Goal: Information Seeking & Learning: Check status

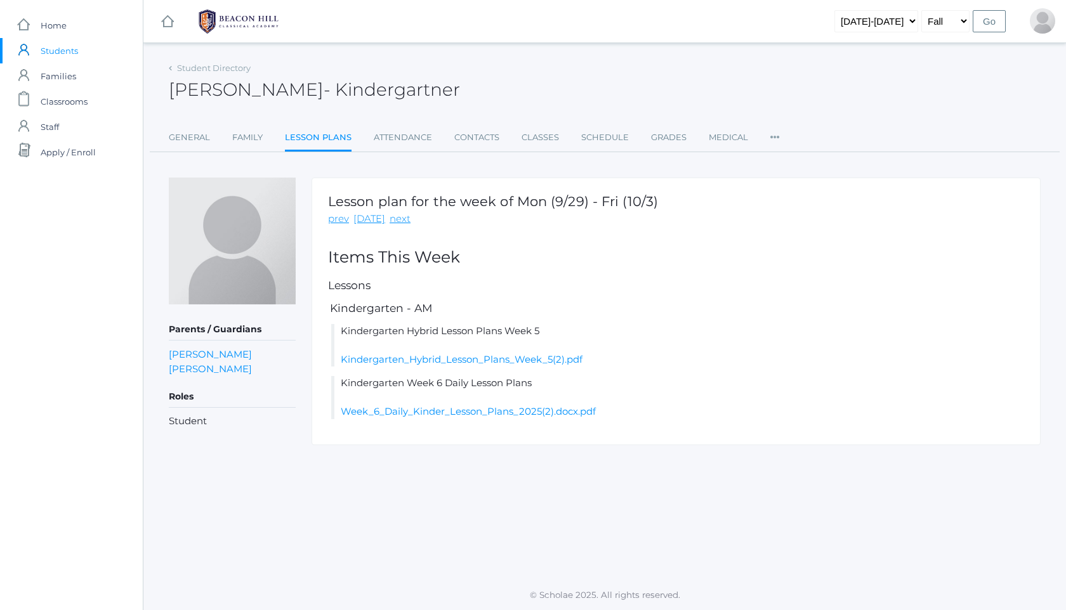
click at [258, 20] on img at bounding box center [238, 22] width 95 height 32
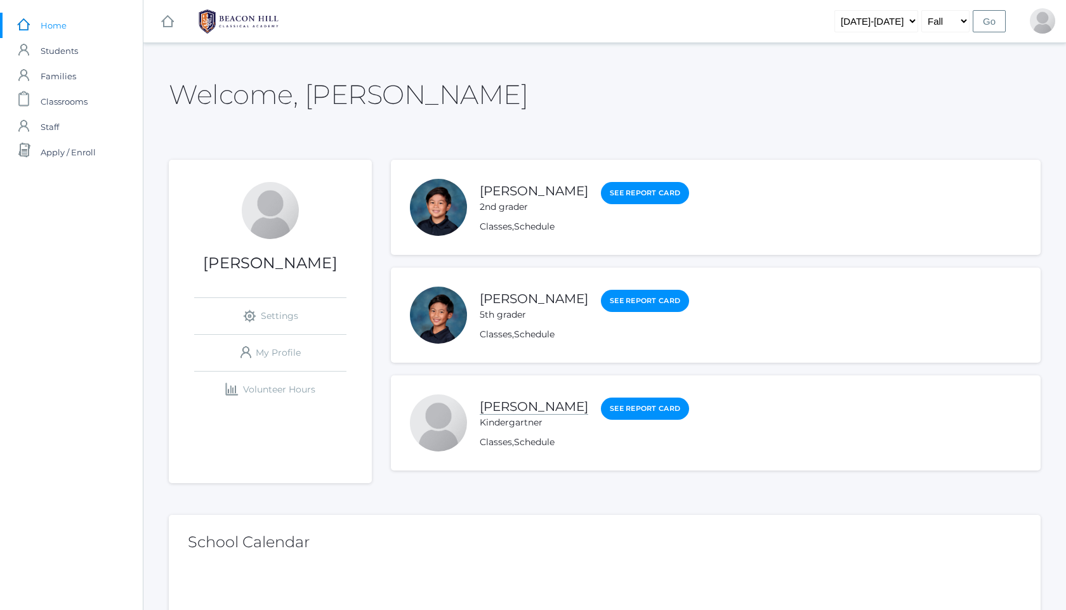
click at [516, 407] on link "[PERSON_NAME]" at bounding box center [534, 407] width 109 height 16
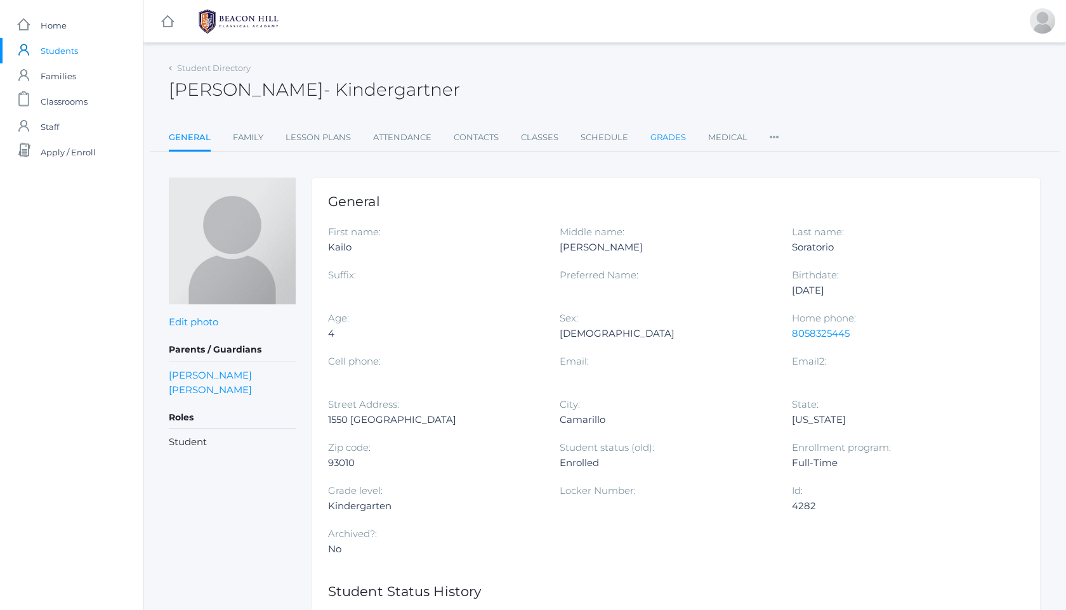
click at [662, 145] on link "Grades" at bounding box center [668, 137] width 36 height 25
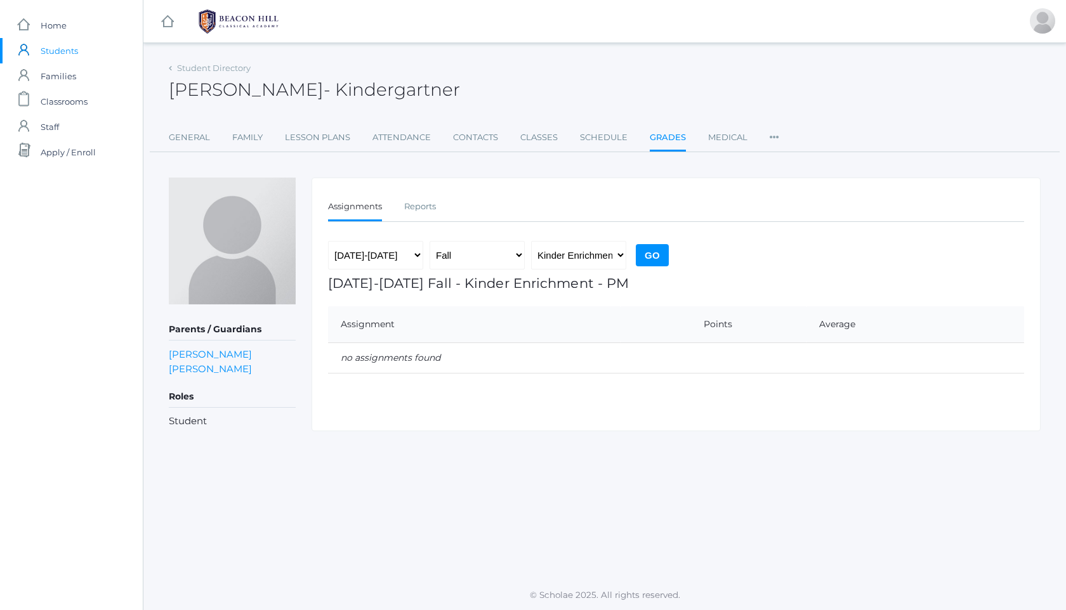
click at [233, 19] on img at bounding box center [238, 22] width 95 height 32
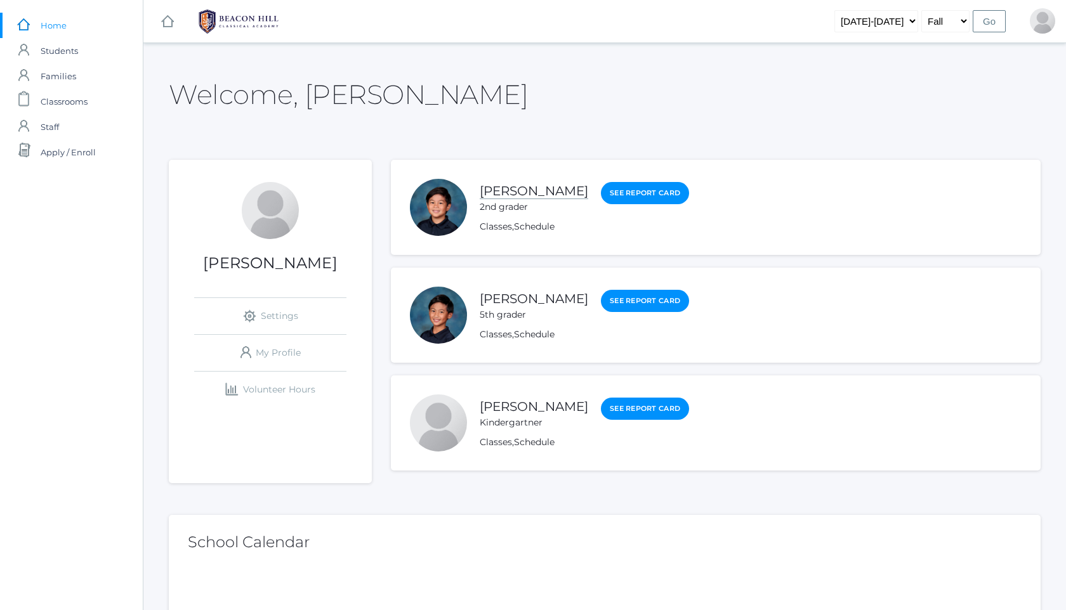
click at [534, 195] on link "[PERSON_NAME]" at bounding box center [534, 191] width 109 height 16
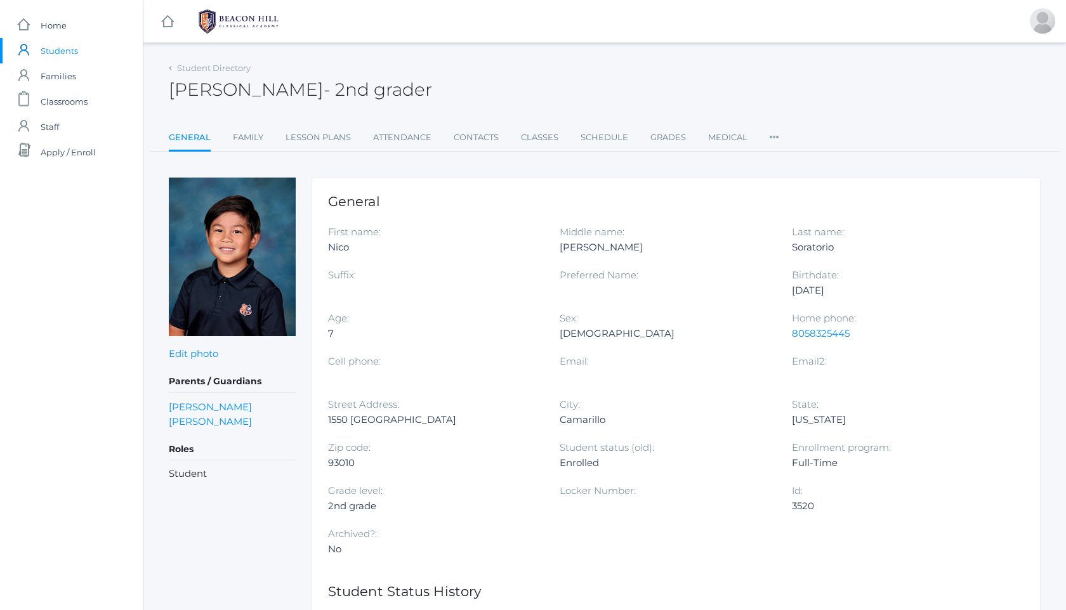
click at [243, 25] on img at bounding box center [238, 22] width 95 height 32
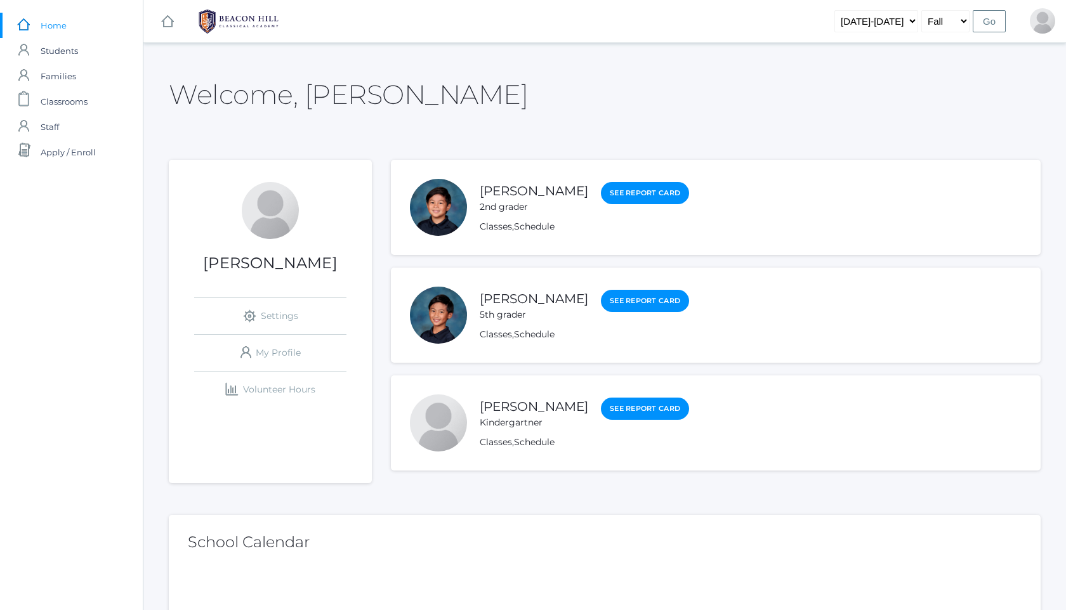
click at [504, 310] on div "5th grader" at bounding box center [534, 314] width 109 height 13
click at [530, 302] on link "[PERSON_NAME]" at bounding box center [534, 299] width 109 height 16
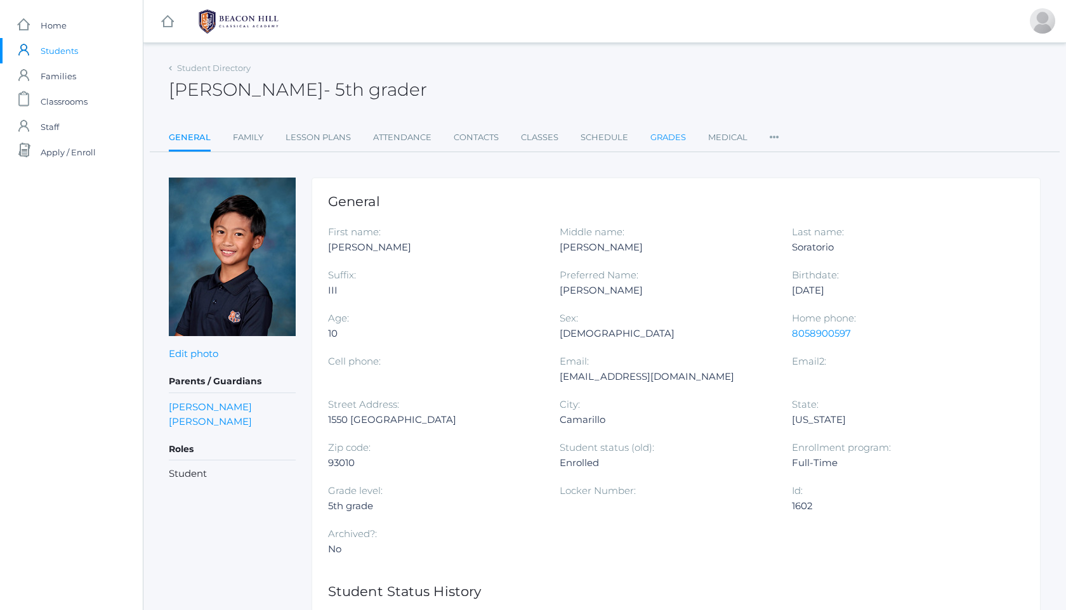
click at [666, 144] on link "Grades" at bounding box center [668, 137] width 36 height 25
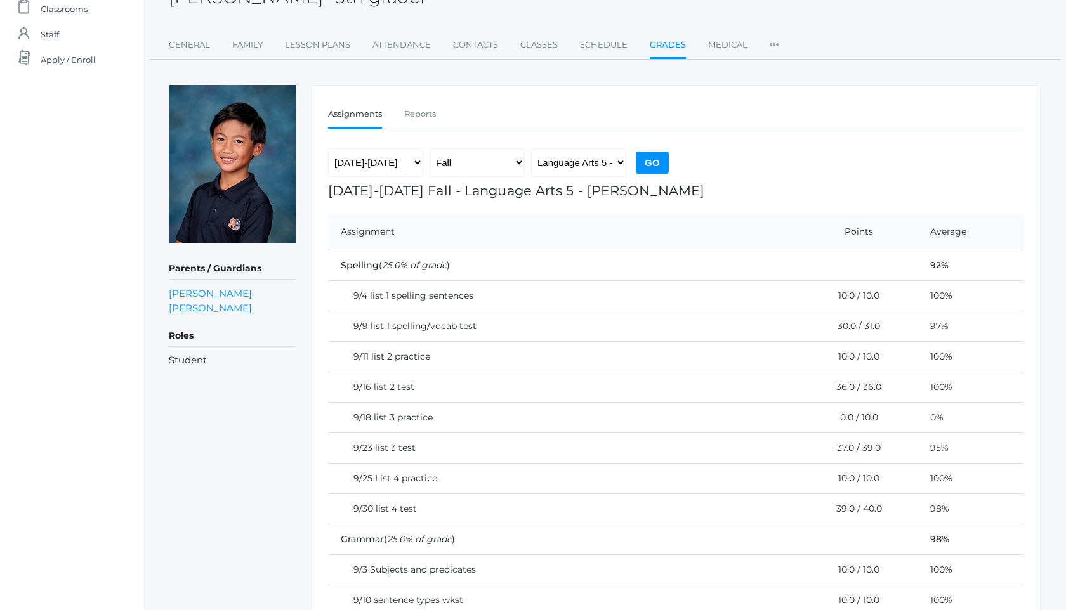
scroll to position [74, 0]
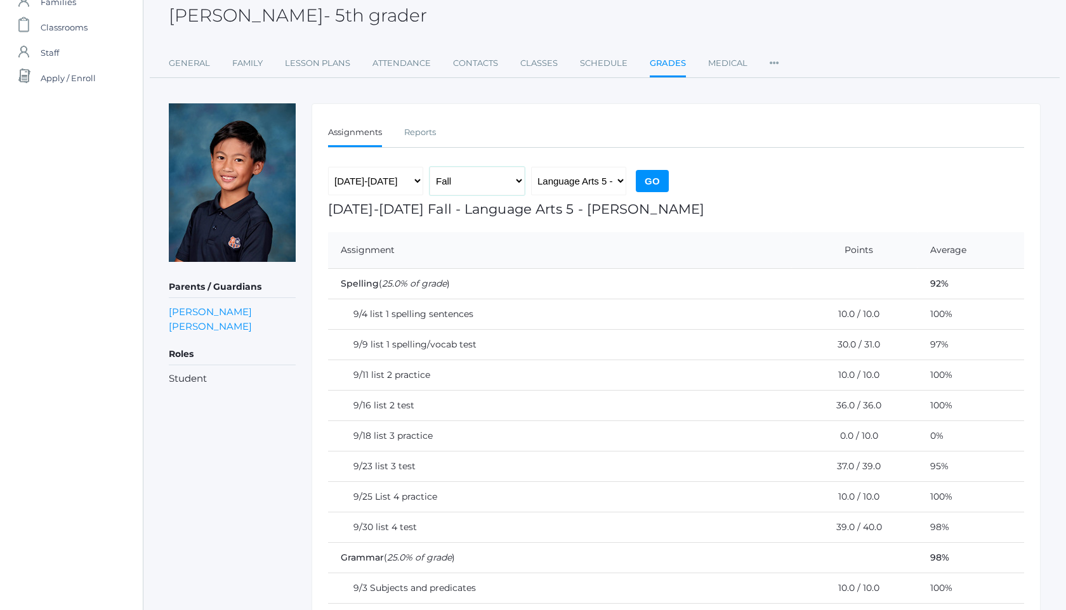
click at [515, 181] on select "Fall Spring" at bounding box center [477, 181] width 95 height 29
click at [579, 185] on select "Language Arts 5 - Salazar Latin 5 - Salazar Mathematics 5 - Salazar Science 5 -…" at bounding box center [578, 181] width 95 height 29
select select "1971"
click at [654, 176] on input "Go" at bounding box center [652, 181] width 33 height 22
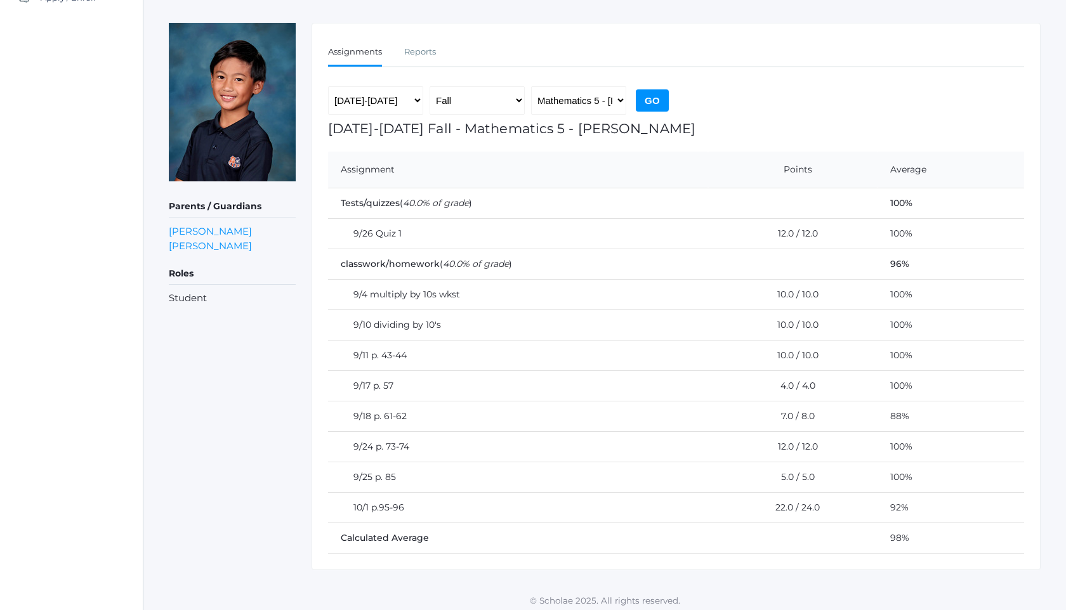
scroll to position [161, 0]
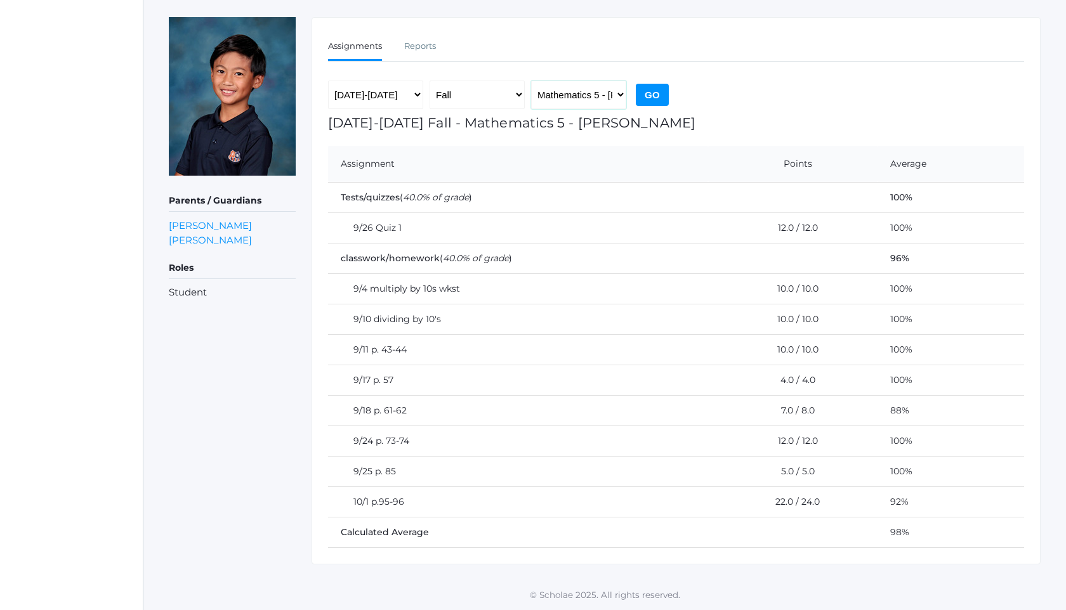
click at [595, 91] on select "Language Arts 5 - [PERSON_NAME] Latin 5 - [PERSON_NAME] Mathematics 5 - [PERSON…" at bounding box center [578, 95] width 95 height 29
select select "1965"
click at [647, 90] on input "Go" at bounding box center [652, 95] width 33 height 22
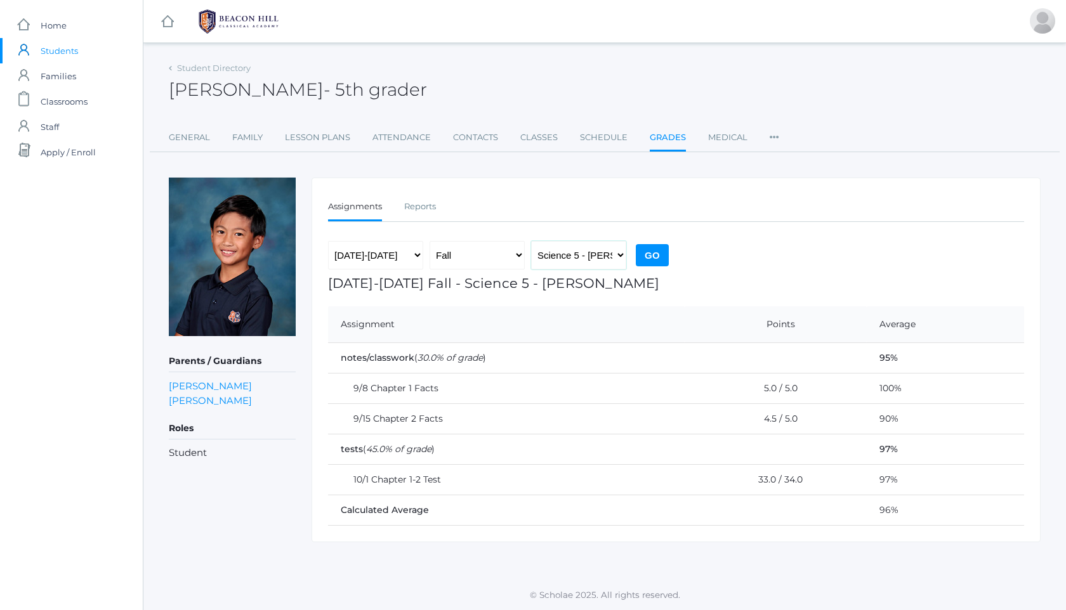
click at [591, 254] on select "Language Arts 5 - [PERSON_NAME] Latin 5 - [PERSON_NAME] Mathematics 5 - [PERSON…" at bounding box center [578, 255] width 95 height 29
select select "1966"
click at [659, 258] on input "Go" at bounding box center [652, 255] width 33 height 22
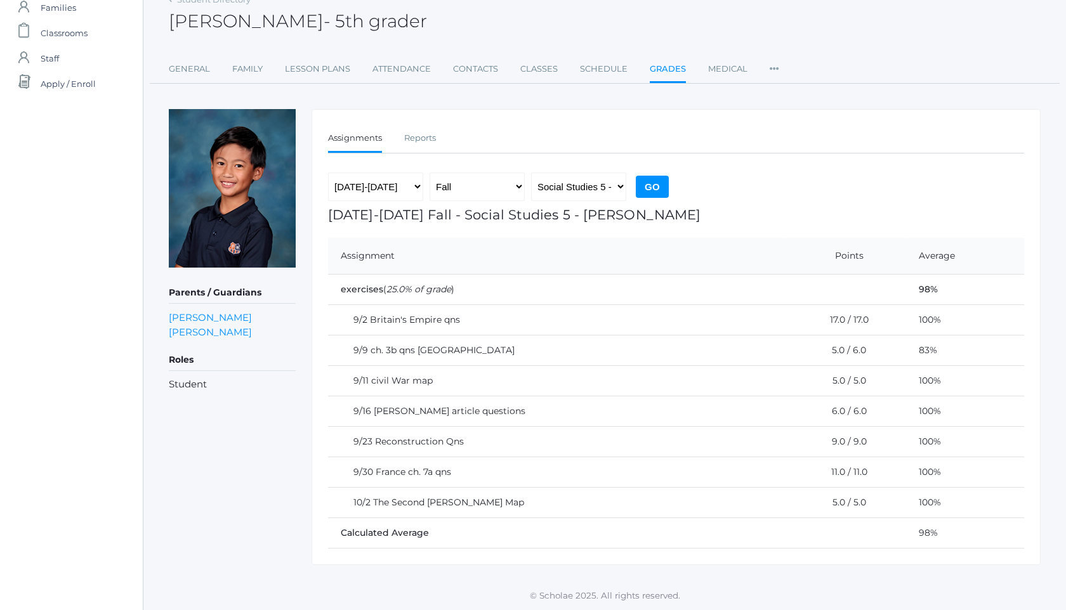
scroll to position [69, 0]
click at [597, 180] on select "Language Arts 5 - [PERSON_NAME] Latin 5 - [PERSON_NAME] Mathematics 5 - [PERSON…" at bounding box center [578, 186] width 95 height 29
select select "1971"
click at [655, 180] on input "Go" at bounding box center [652, 186] width 33 height 22
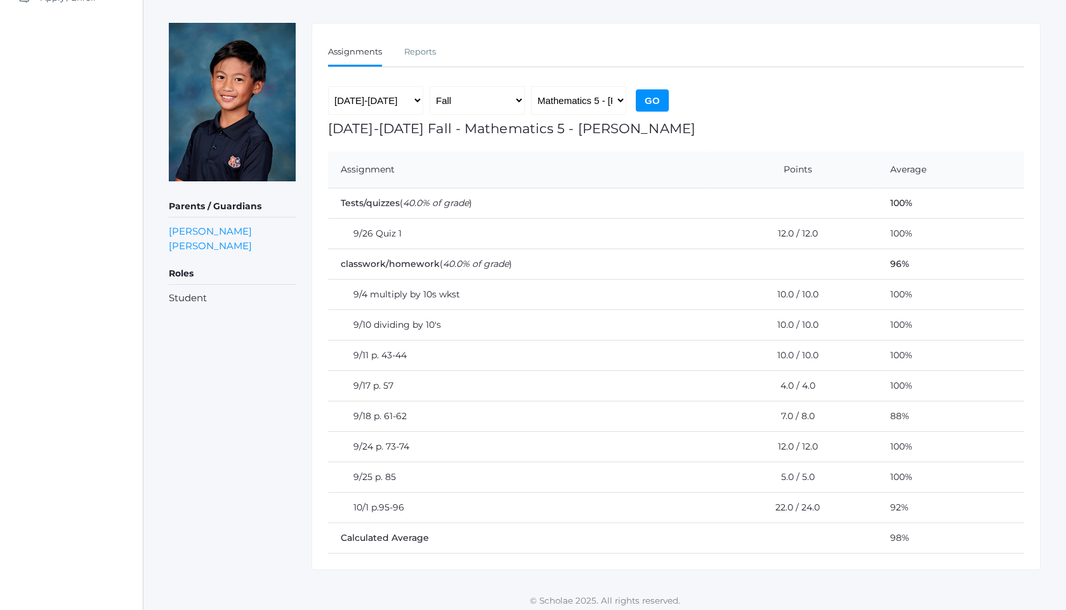
scroll to position [161, 0]
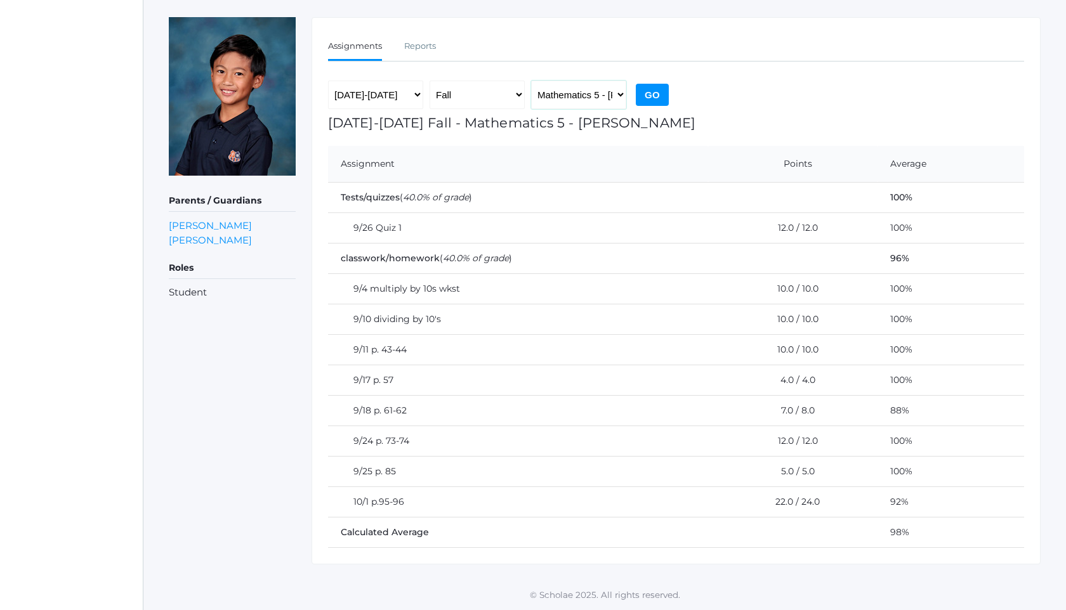
click at [600, 86] on select "Language Arts 5 - [PERSON_NAME] Latin 5 - [PERSON_NAME] Mathematics 5 - [PERSON…" at bounding box center [578, 95] width 95 height 29
select select "2226"
click at [654, 99] on input "Go" at bounding box center [652, 95] width 33 height 22
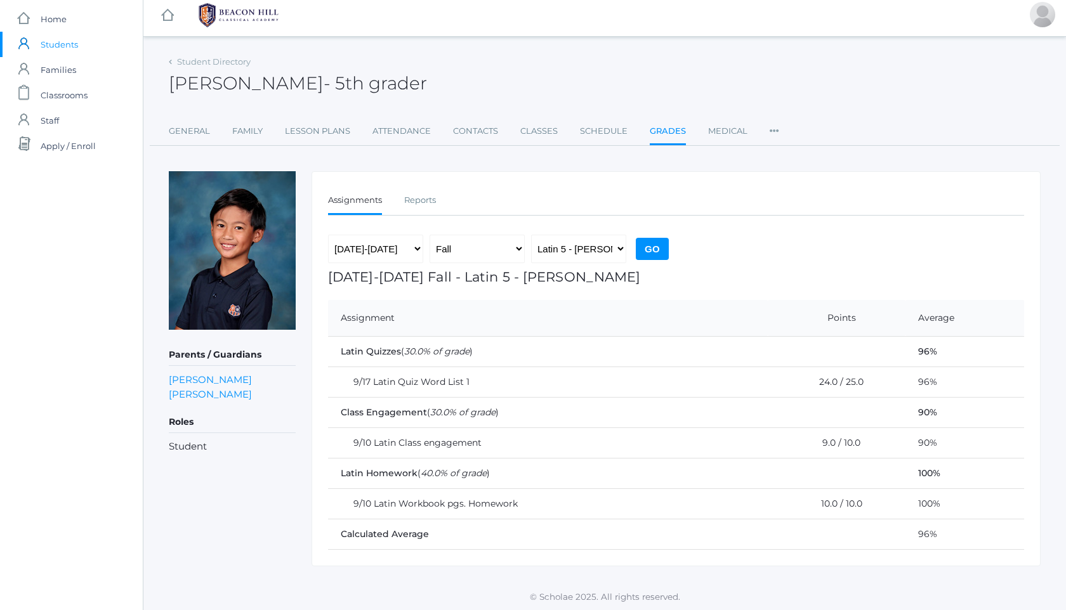
scroll to position [8, 0]
click at [180, 8] on div "icons/ui/navigation/home Created with Sketch." at bounding box center [167, 13] width 48 height 43
click at [239, 11] on img at bounding box center [238, 13] width 95 height 32
